Goal: Find specific page/section: Find specific page/section

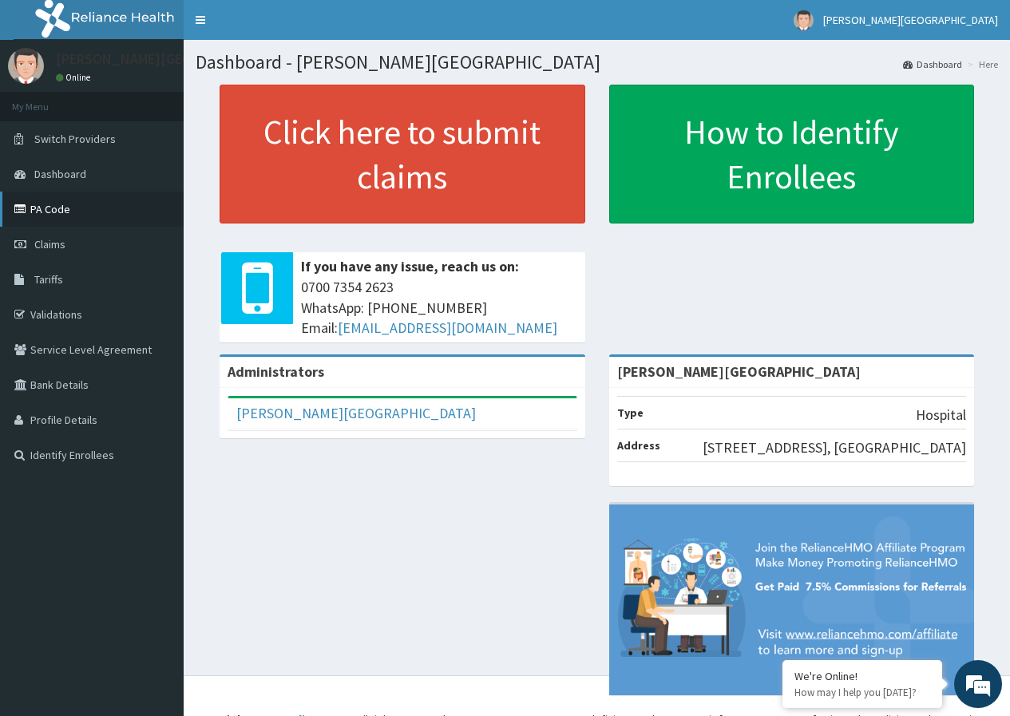
click at [50, 215] on link "PA Code" at bounding box center [92, 209] width 184 height 35
click at [65, 211] on link "PA Code" at bounding box center [92, 209] width 184 height 35
